Goal: Task Accomplishment & Management: Use online tool/utility

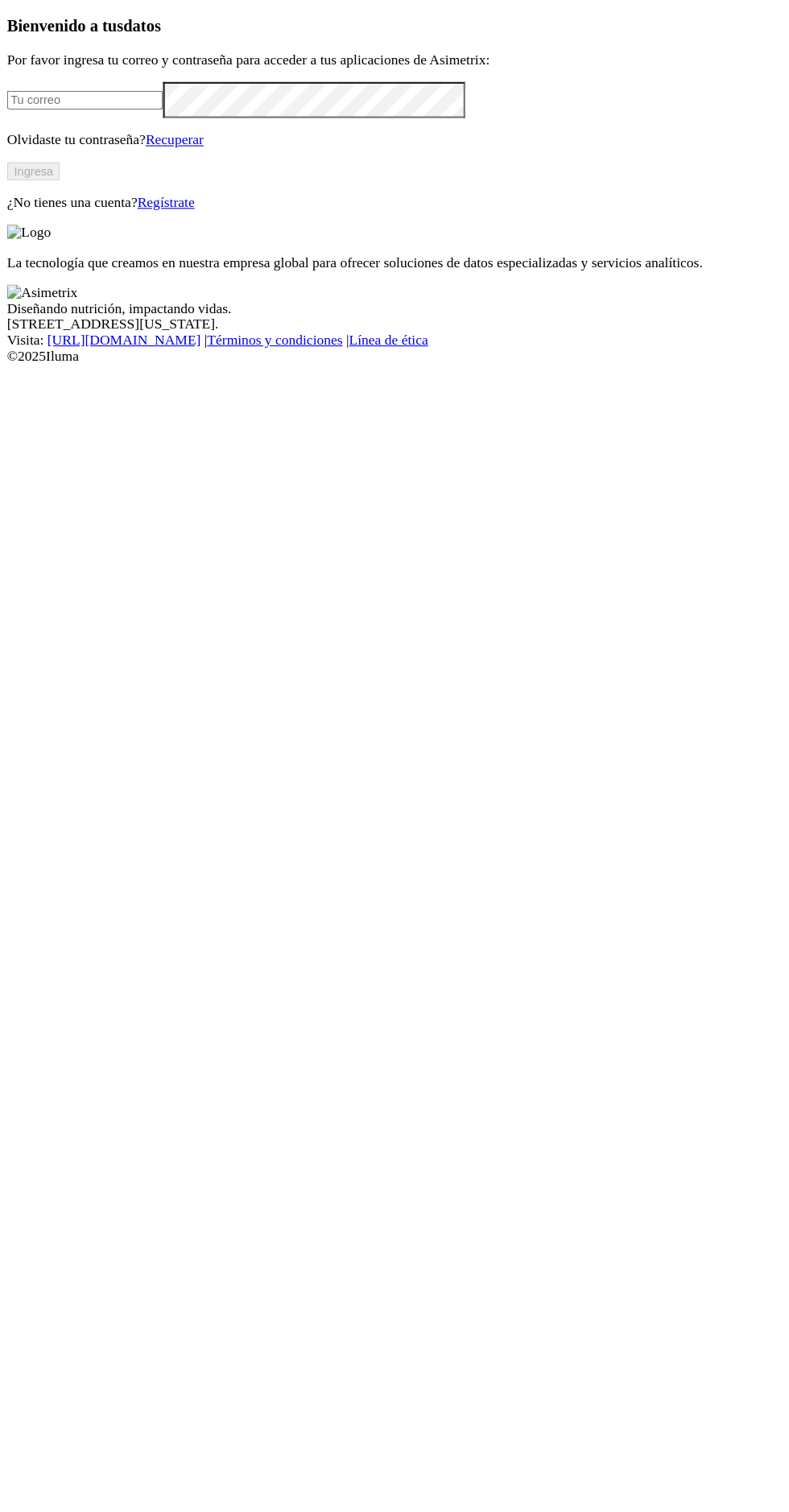
type input "egipto.cria@kikes.com.co"
click input "submit" at bounding box center [0, 0] width 0 height 0
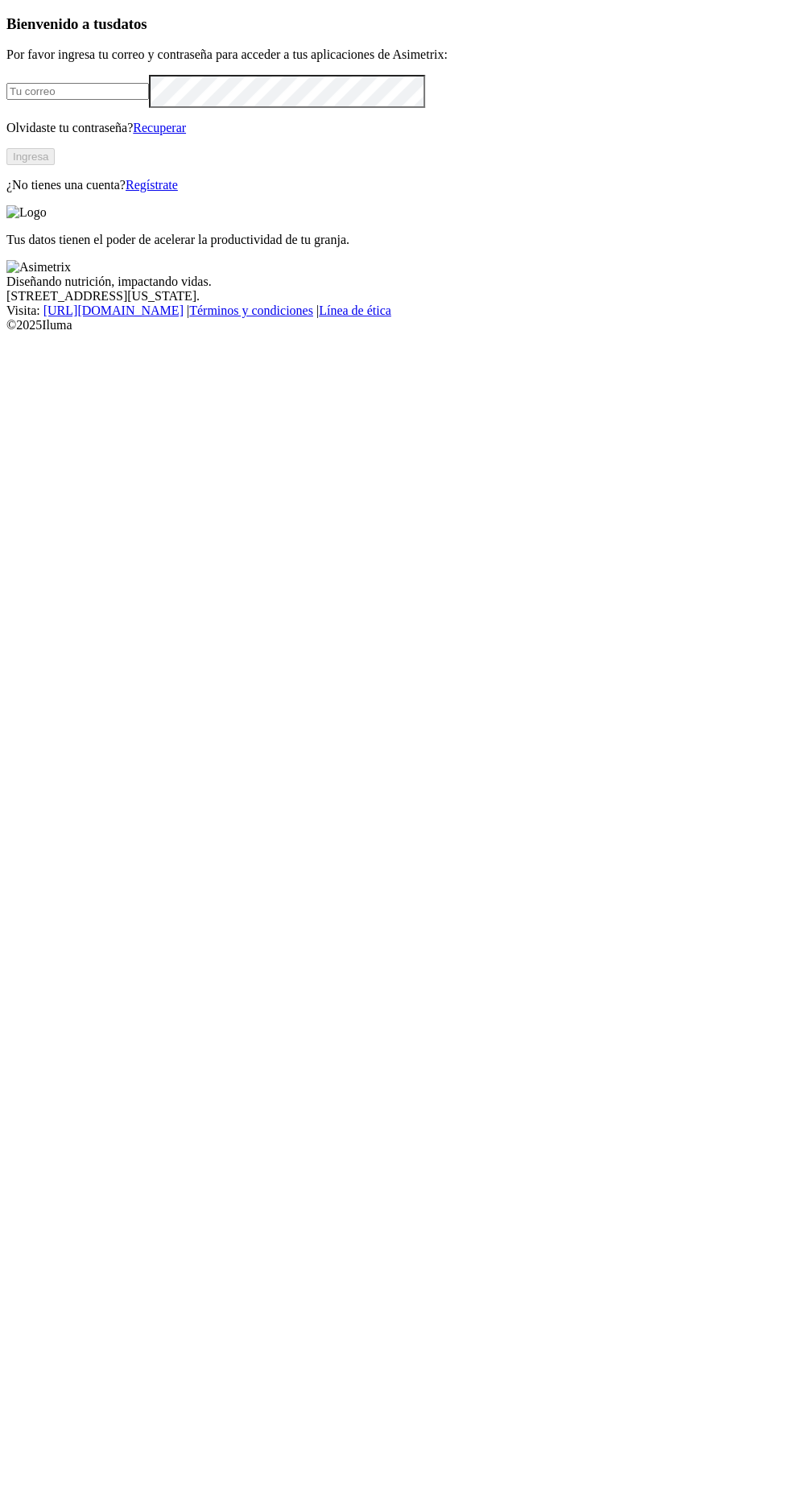
type input "egipto.cria@kikes.com.co"
click input "submit" at bounding box center [0, 0] width 0 height 0
